Goal: Task Accomplishment & Management: Use online tool/utility

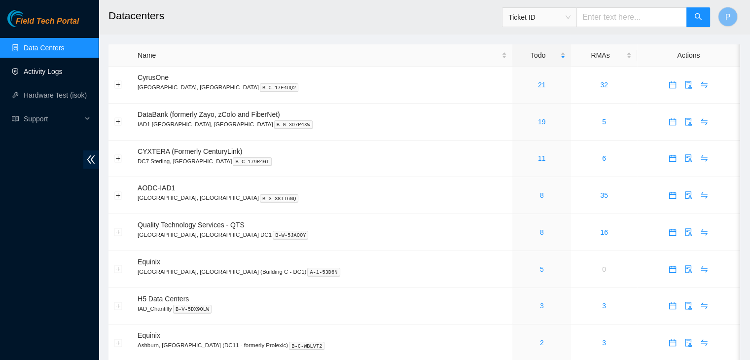
click at [48, 75] on link "Activity Logs" at bounding box center [43, 72] width 39 height 8
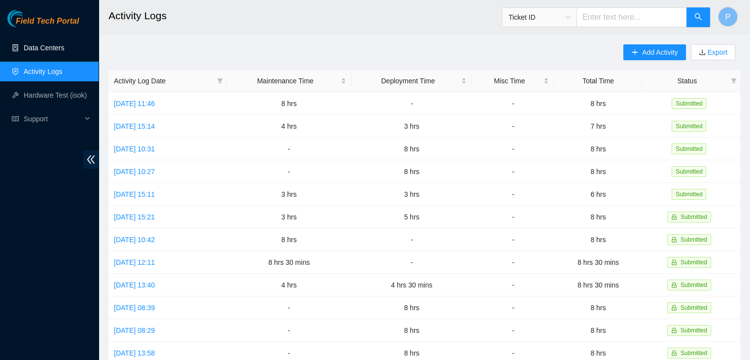
click at [49, 52] on link "Data Centers" at bounding box center [44, 48] width 40 height 8
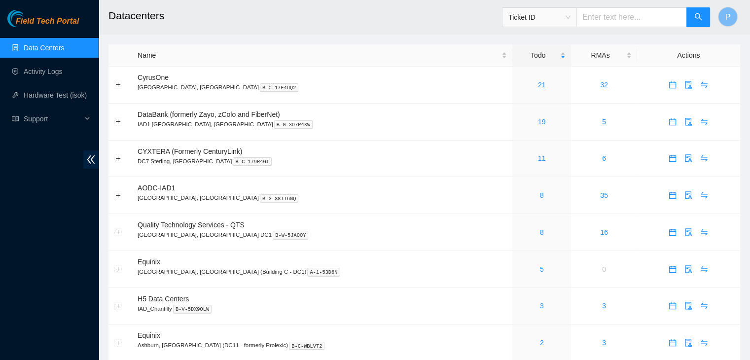
click at [10, 235] on div "Field Tech Portal Data Centers Activity Logs Hardware Test (isok) Support" at bounding box center [49, 185] width 99 height 350
click at [40, 75] on link "Activity Logs" at bounding box center [43, 72] width 39 height 8
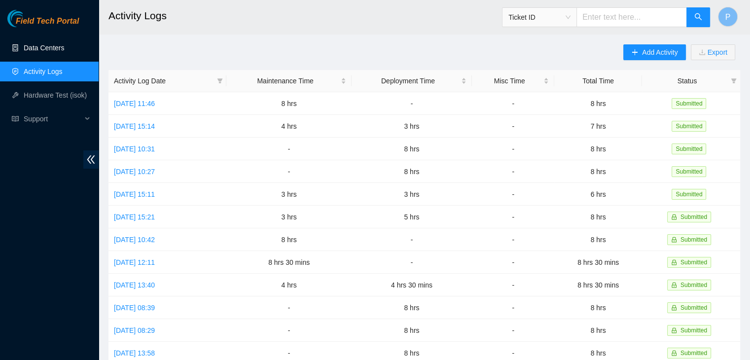
click at [64, 44] on link "Data Centers" at bounding box center [44, 48] width 40 height 8
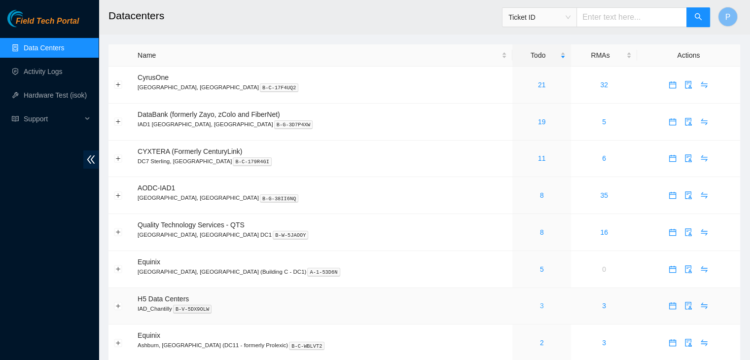
click at [540, 307] on link "3" at bounding box center [542, 306] width 4 height 8
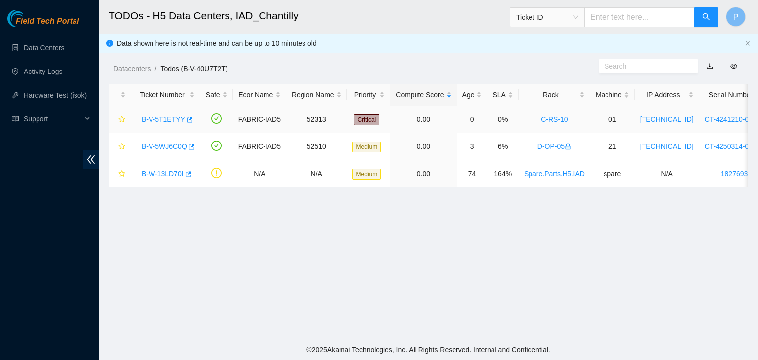
click at [165, 117] on link "B-V-5T1ETYY" at bounding box center [163, 119] width 43 height 8
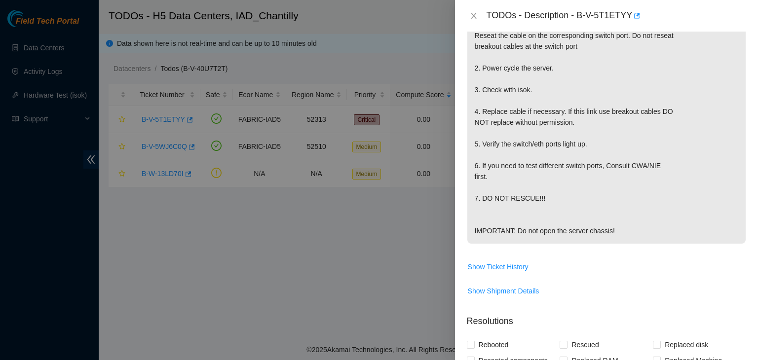
scroll to position [225, 0]
click at [140, 304] on div at bounding box center [379, 180] width 758 height 360
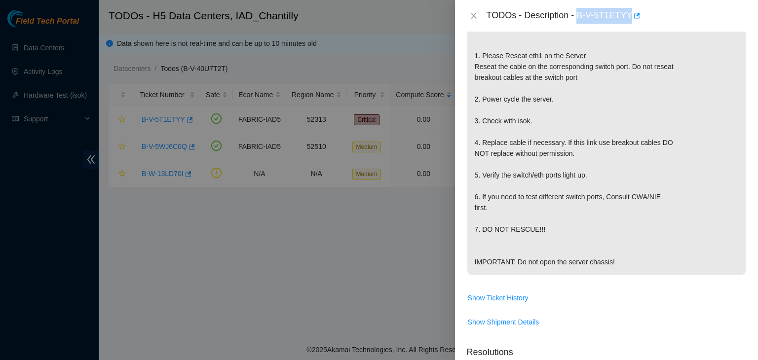
drag, startPoint x: 577, startPoint y: 16, endPoint x: 628, endPoint y: 13, distance: 51.4
click at [628, 13] on div "TODOs - Description - B-V-5T1ETYY" at bounding box center [615, 16] width 259 height 16
copy div "B-V-5T1ETYY"
click at [589, 247] on p "{'isok_results': {'[TECHNICAL_ID]': {'passed': 'ok'}}} Network: SDN 1. Please R…" at bounding box center [606, 132] width 278 height 286
click at [154, 291] on div at bounding box center [379, 180] width 758 height 360
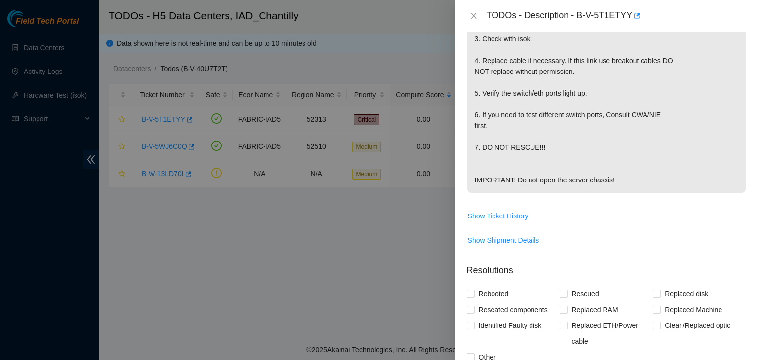
scroll to position [276, 0]
click at [500, 221] on span "Show Ticket History" at bounding box center [498, 215] width 61 height 11
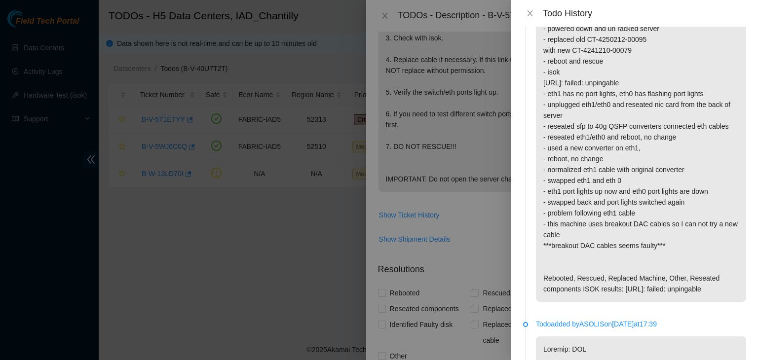
scroll to position [617, 0]
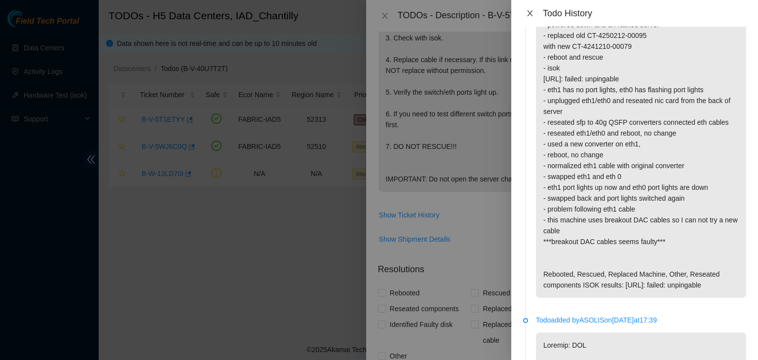
click at [529, 11] on icon "close" at bounding box center [530, 13] width 8 height 8
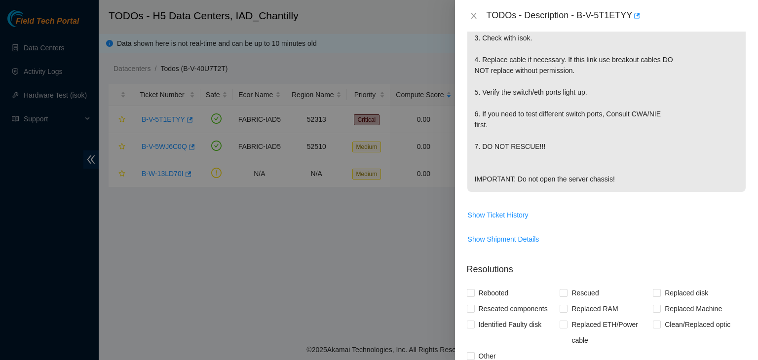
click at [480, 16] on div "TODOs - Description - B-V-5T1ETYY" at bounding box center [606, 16] width 279 height 16
click at [479, 16] on button "Close" at bounding box center [474, 15] width 14 height 9
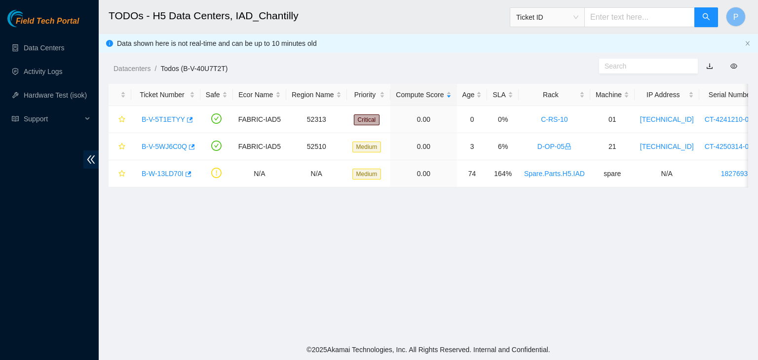
scroll to position [290, 0]
click at [217, 231] on main "TODOs - H5 Data Centers, IAD_Chantilly Ticket ID P Data shown here is not real-…" at bounding box center [428, 169] width 659 height 339
click at [184, 295] on main "TODOs - H5 Data Centers, IAD_Chantilly Ticket ID P Data shown here is not real-…" at bounding box center [428, 169] width 659 height 339
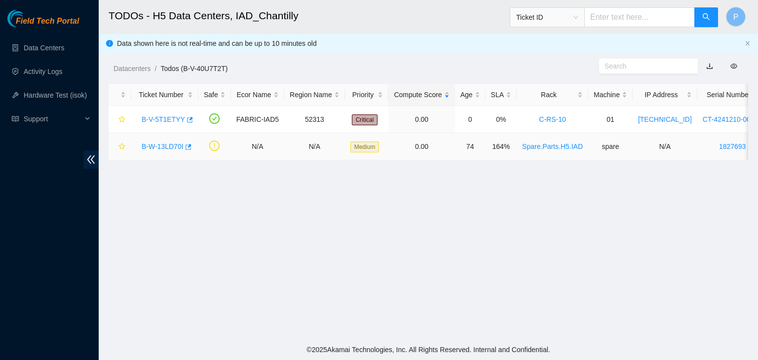
click at [162, 143] on link "B-W-13LD70I" at bounding box center [163, 147] width 42 height 8
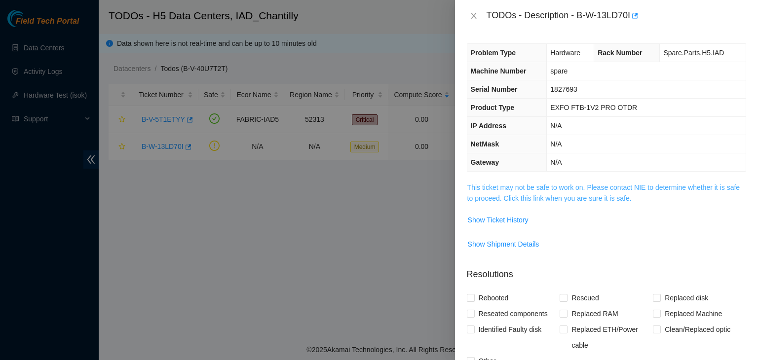
click at [553, 201] on link "This ticket may not be safe to work on. Please contact NIE to determine whether…" at bounding box center [603, 193] width 272 height 19
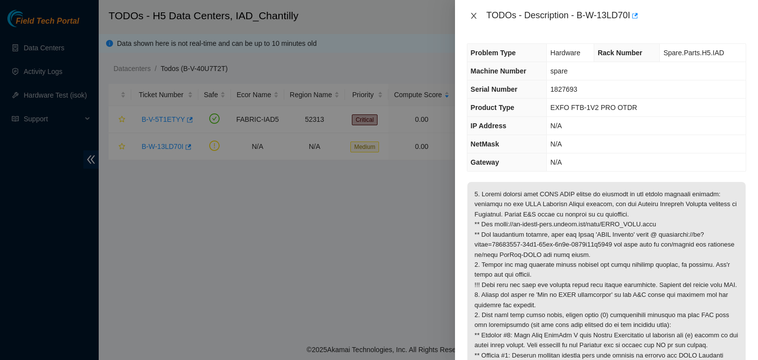
click at [474, 15] on icon "close" at bounding box center [474, 16] width 8 height 8
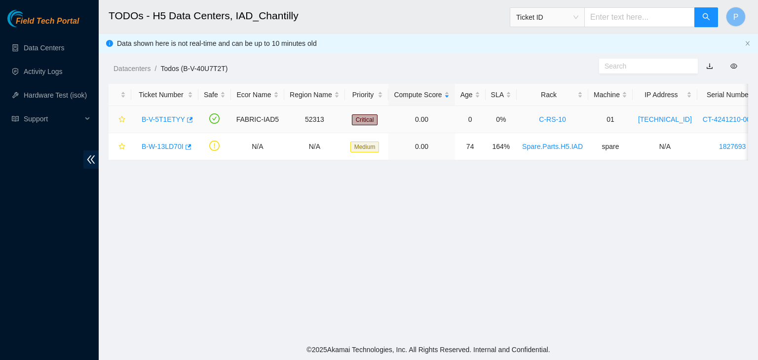
click at [167, 120] on link "B-V-5T1ETYY" at bounding box center [163, 119] width 43 height 8
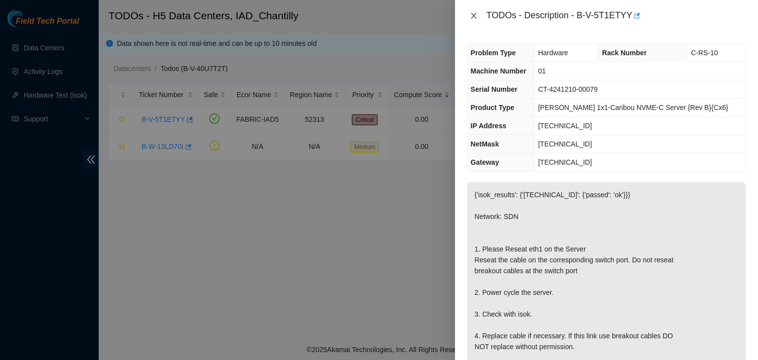
click at [475, 12] on icon "close" at bounding box center [474, 16] width 8 height 8
